Goal: Complete application form

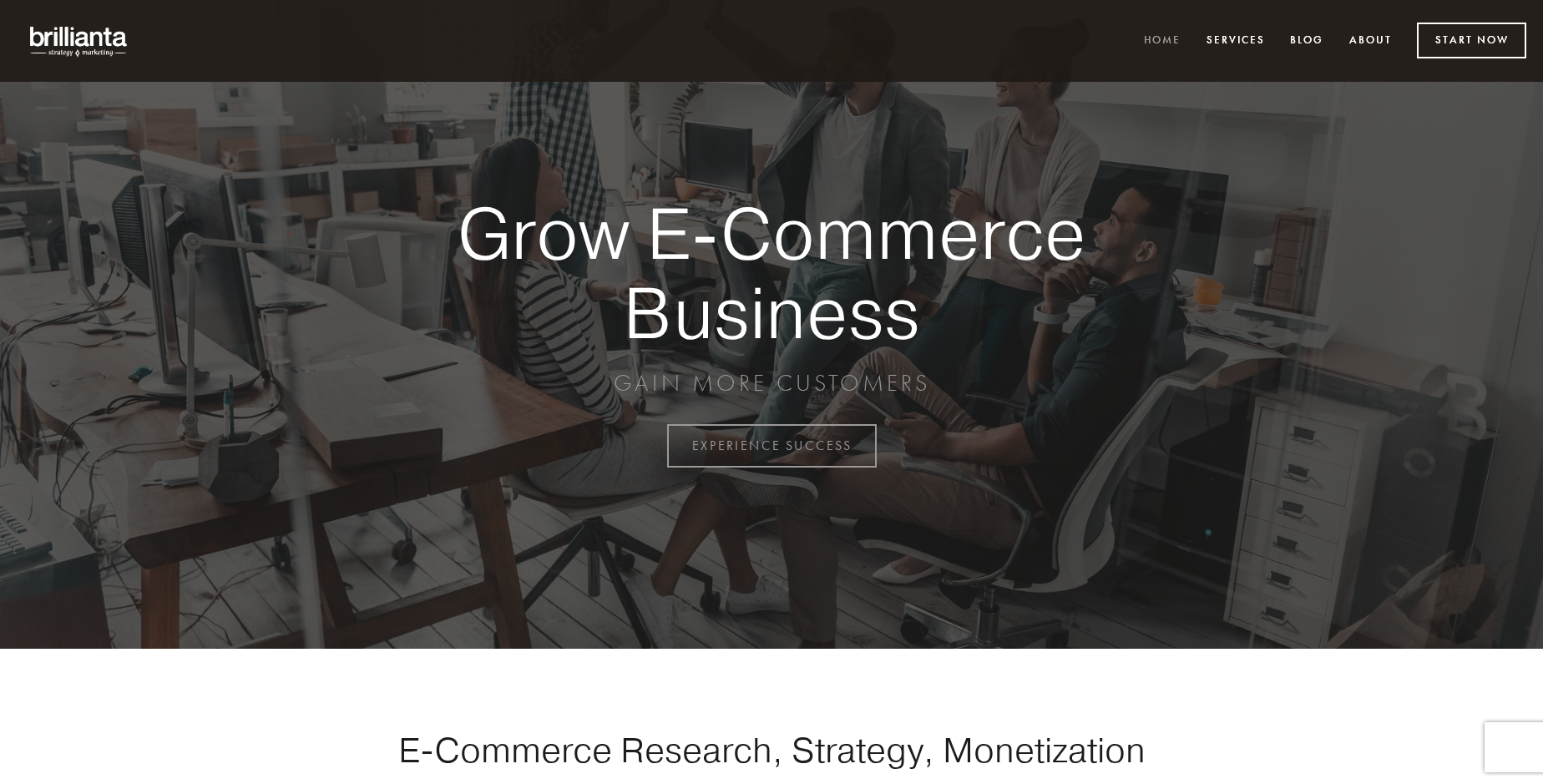
scroll to position [4376, 0]
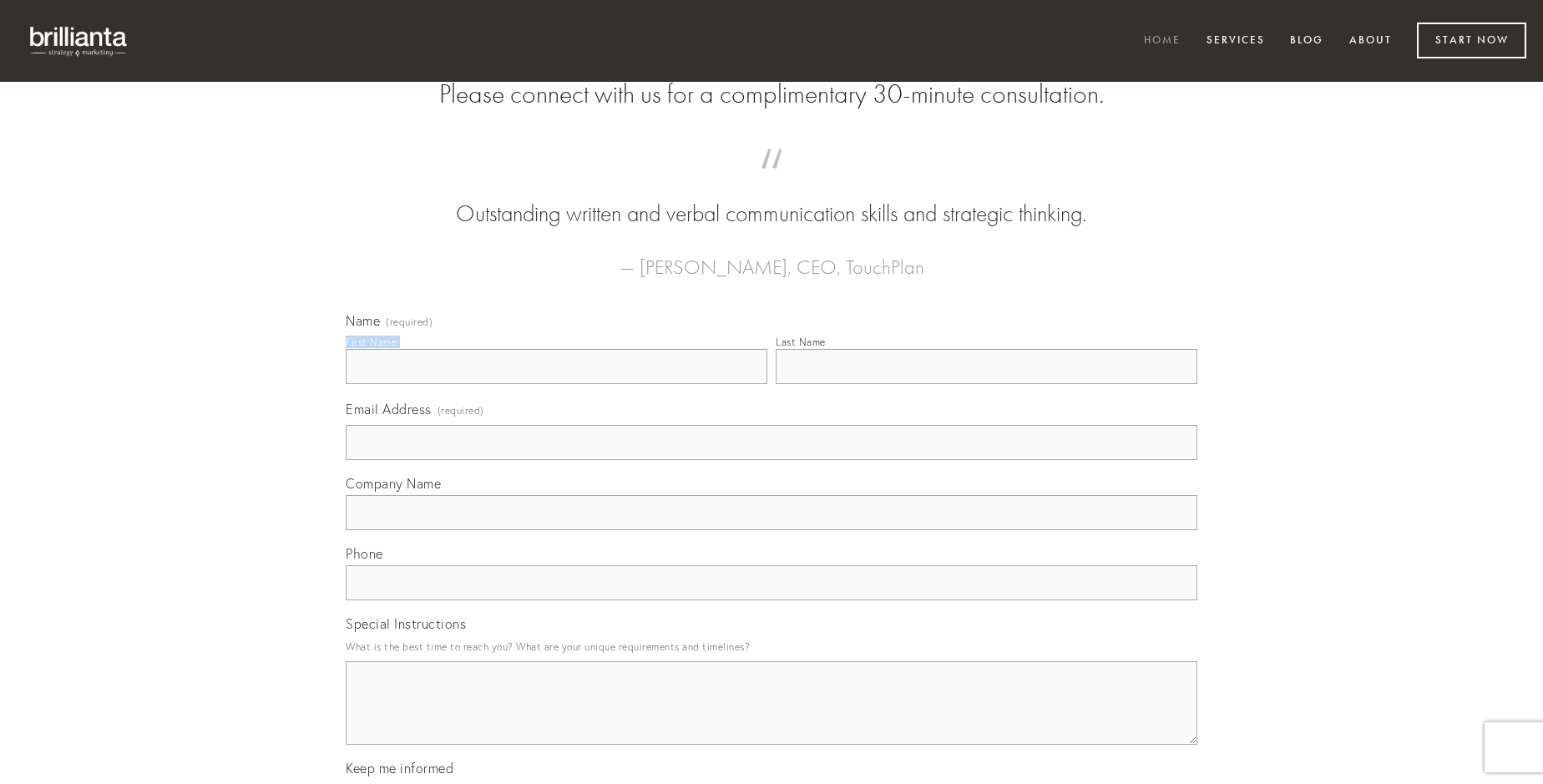
type input "[PERSON_NAME]"
click at [986, 384] on input "Last Name" at bounding box center [986, 367] width 422 height 35
type input "[PERSON_NAME]"
click at [772, 460] on input "Email Address (required)" at bounding box center [771, 443] width 852 height 35
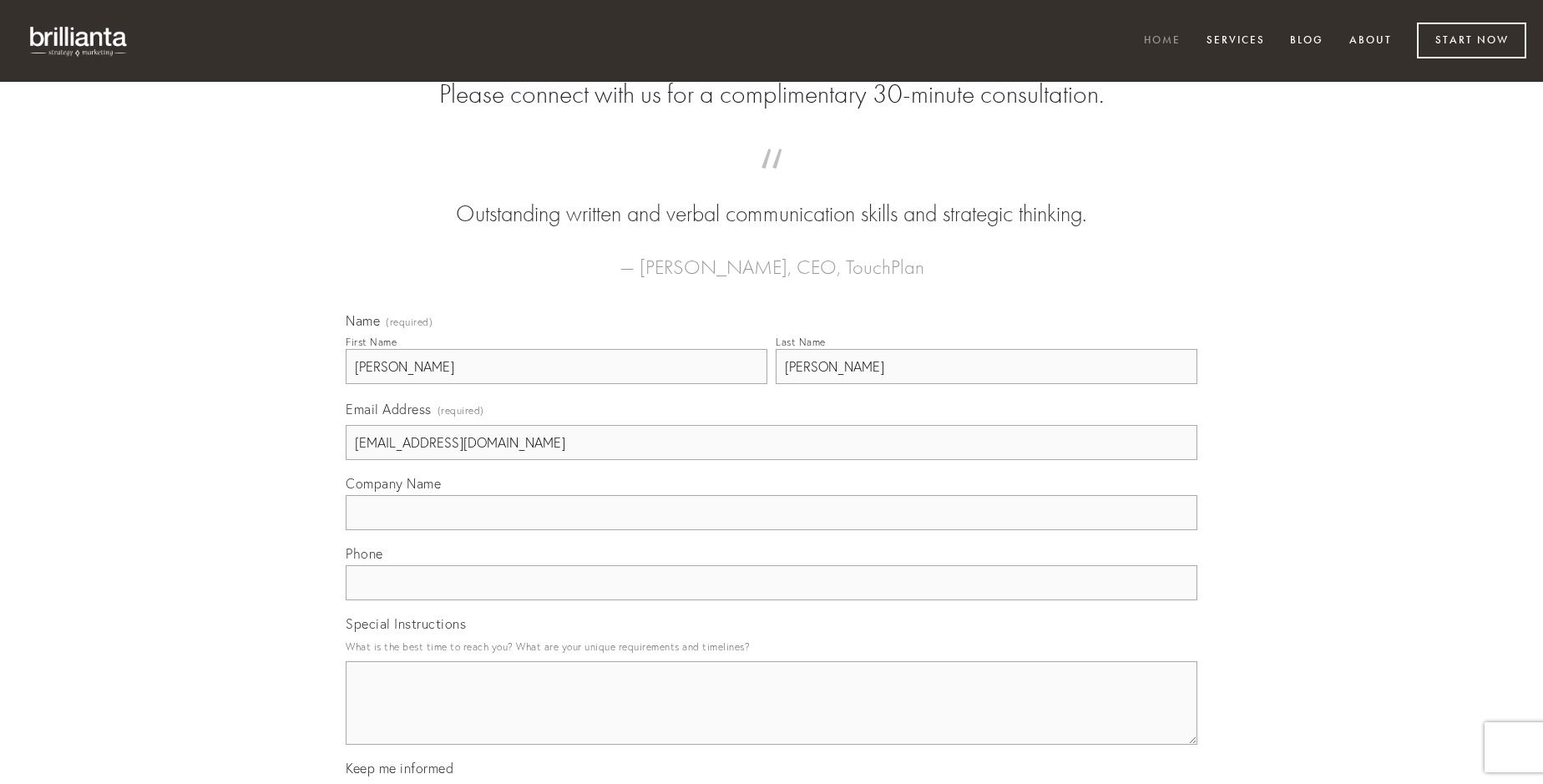
type input "[EMAIL_ADDRESS][DOMAIN_NAME]"
click at [772, 530] on input "Company Name" at bounding box center [771, 513] width 852 height 35
type input "occaecati"
click at [772, 601] on input "text" at bounding box center [771, 583] width 852 height 35
click at [772, 718] on textarea "Special Instructions" at bounding box center [771, 702] width 852 height 83
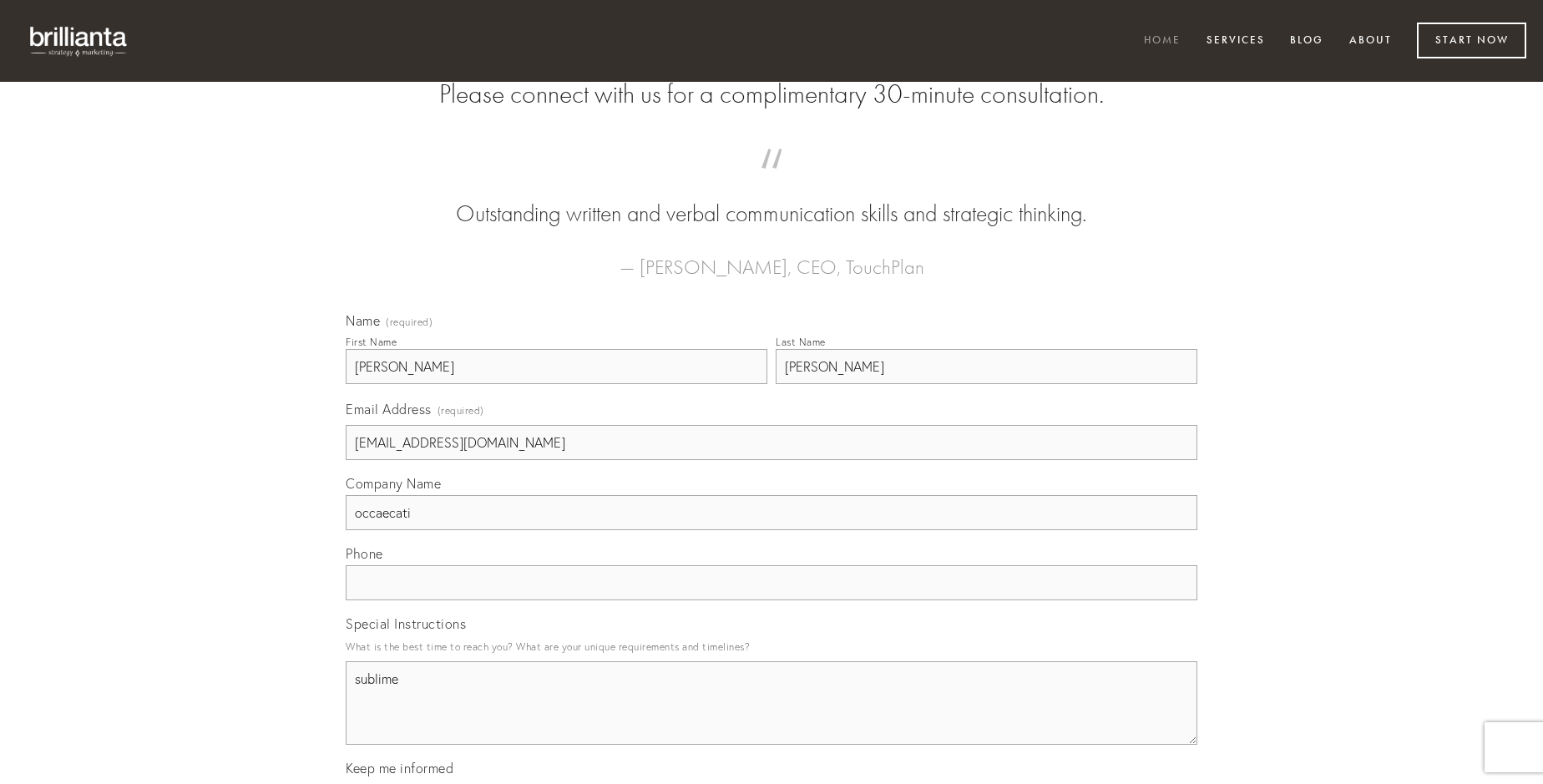
type textarea "sublime"
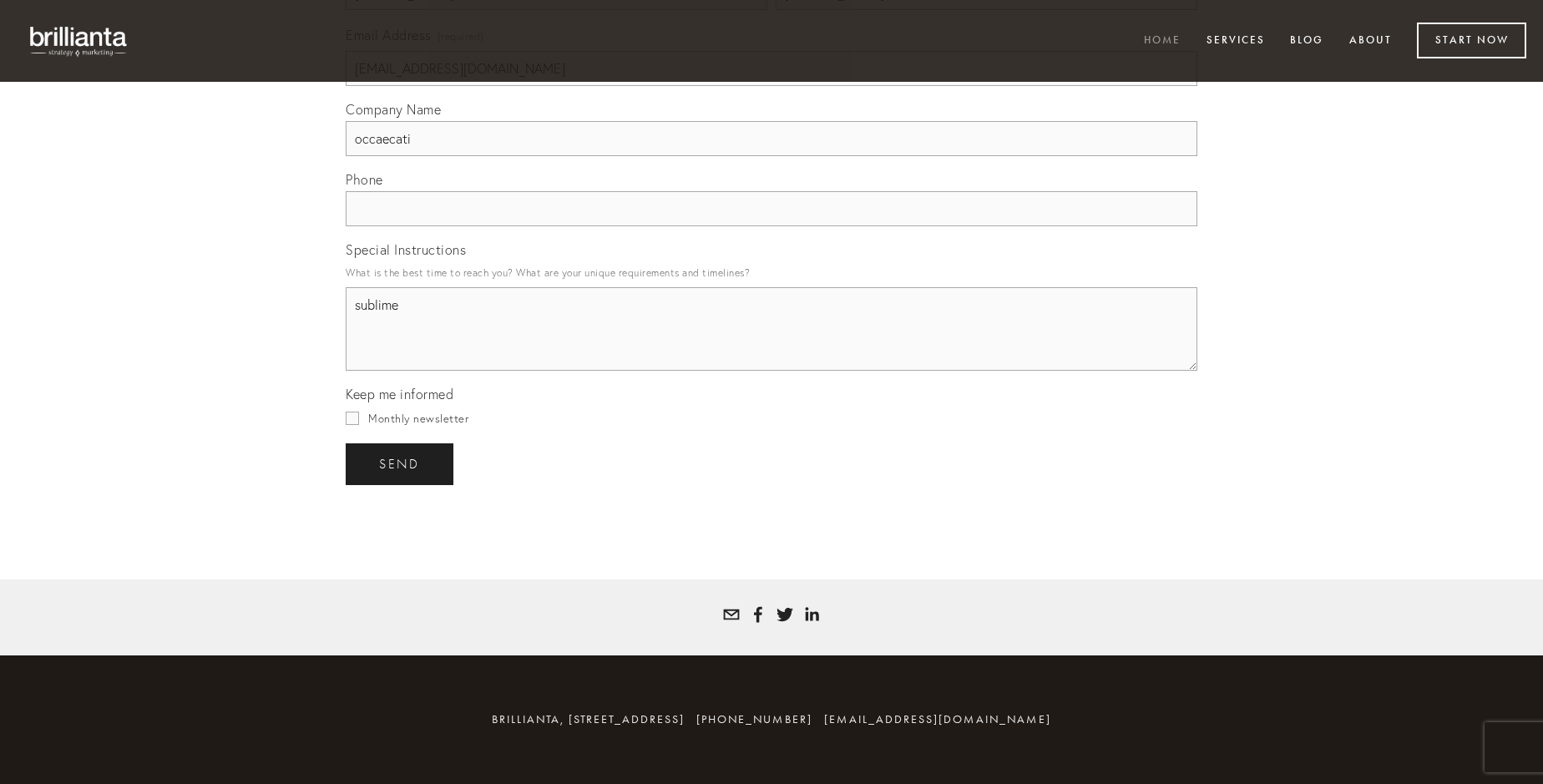
click at [401, 463] on span "send" at bounding box center [400, 463] width 41 height 15
